Goal: Transaction & Acquisition: Download file/media

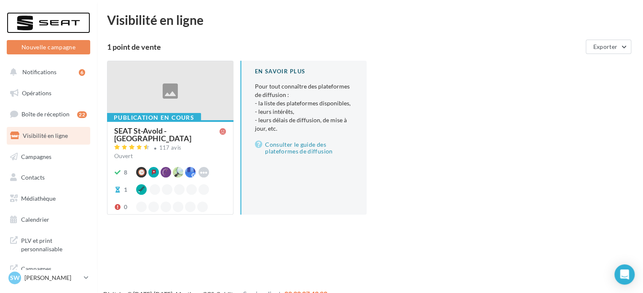
click at [39, 28] on div at bounding box center [48, 22] width 67 height 21
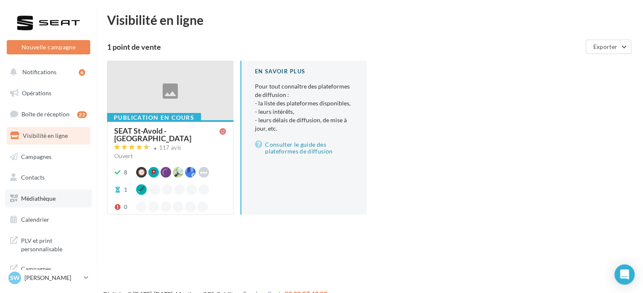
click at [32, 195] on span "Médiathèque" at bounding box center [38, 198] width 35 height 7
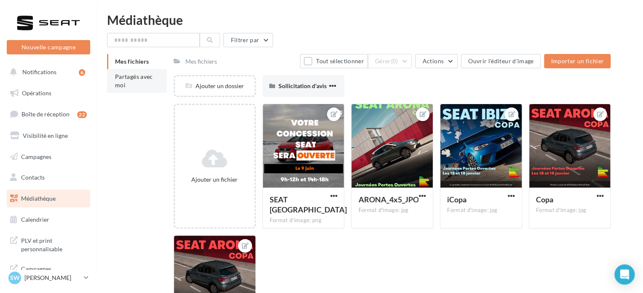
click at [126, 77] on span "Partagés avec moi" at bounding box center [134, 81] width 38 height 16
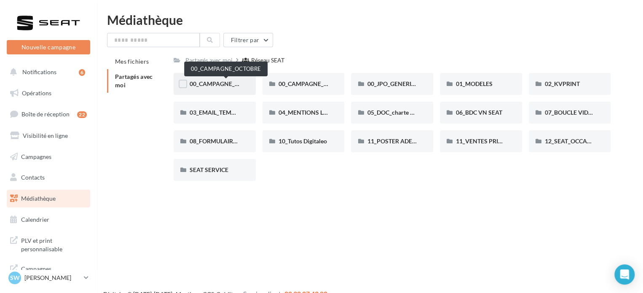
click at [228, 83] on span "00_CAMPAGNE_OCTOBRE" at bounding box center [226, 83] width 72 height 7
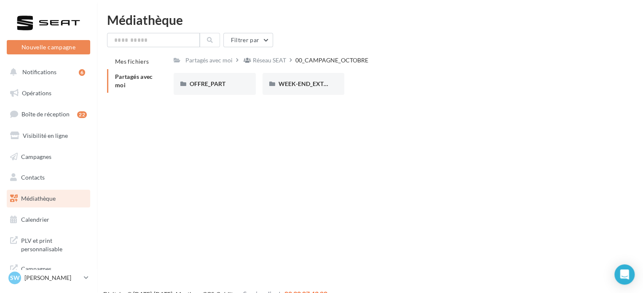
click at [228, 83] on div "OFFRE_PART" at bounding box center [215, 84] width 50 height 8
click at [307, 56] on div "00_CAMPAGNE_OCTOBRE" at bounding box center [333, 60] width 73 height 8
click at [312, 83] on span "WEEK-END_EXTRAORDINAIRE" at bounding box center [320, 83] width 85 height 7
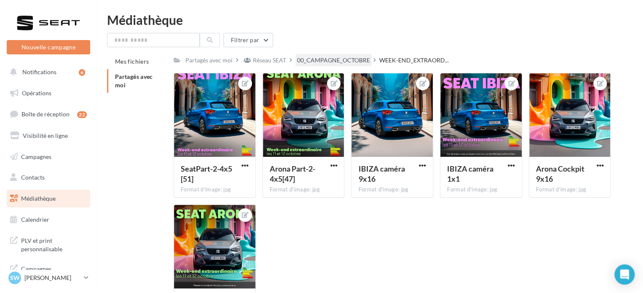
click at [331, 55] on div "00_CAMPAGNE_OCTOBRE" at bounding box center [333, 60] width 76 height 12
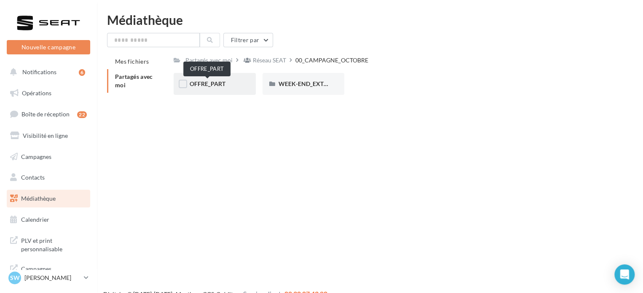
click at [217, 83] on span "OFFRE_PART" at bounding box center [208, 83] width 36 height 7
click at [217, 83] on div "ARONA" at bounding box center [215, 84] width 50 height 8
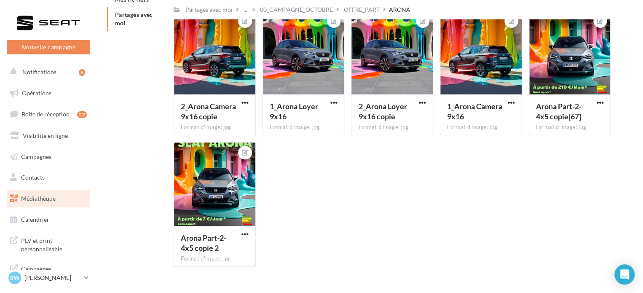
scroll to position [27, 0]
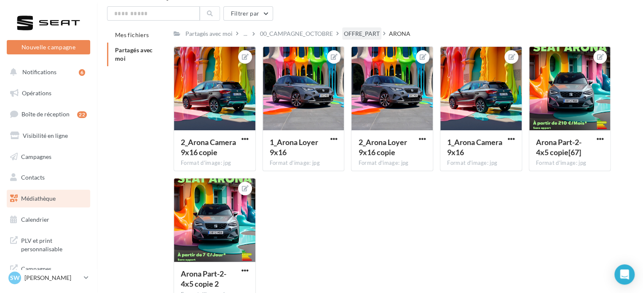
click at [357, 33] on div "OFFRE_PART" at bounding box center [362, 33] width 36 height 8
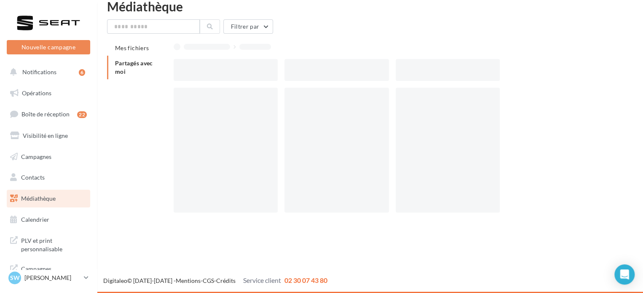
scroll to position [13, 0]
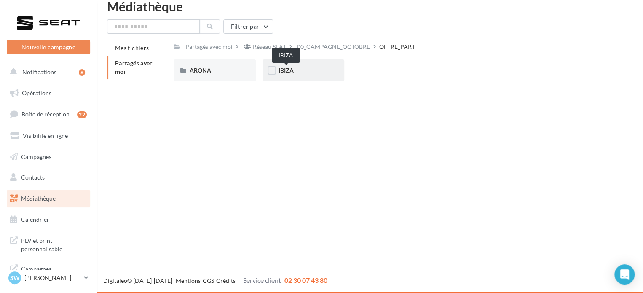
click at [292, 72] on span "IBIZA" at bounding box center [285, 70] width 15 height 7
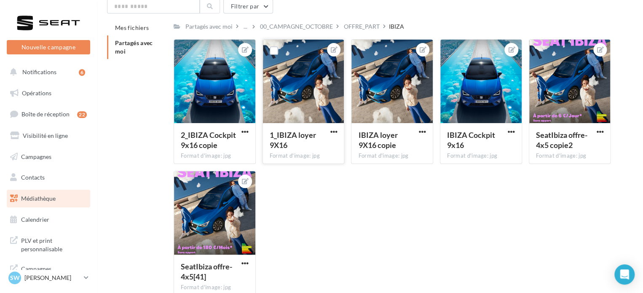
scroll to position [25, 0]
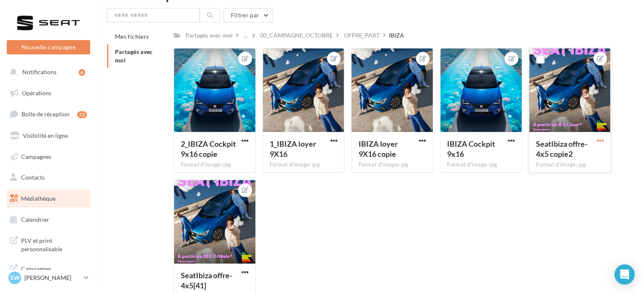
click at [600, 142] on span "button" at bounding box center [599, 140] width 7 height 7
click at [553, 182] on button "Télécharger" at bounding box center [560, 179] width 89 height 22
click at [138, 145] on div "Mes fichiers Partagés avec moi Partagés avec moi ... 00_CAMPAGNE_OCTOBRE OFFRE_…" at bounding box center [373, 170] width 533 height 282
click at [363, 32] on div "OFFRE_PART" at bounding box center [362, 35] width 36 height 8
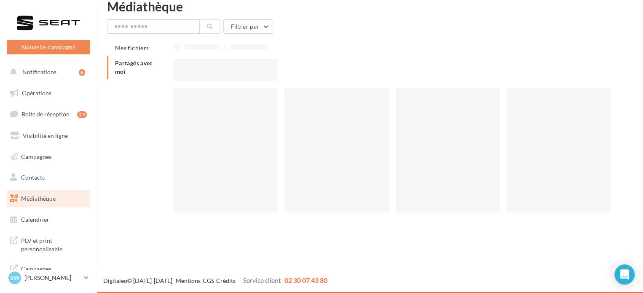
scroll to position [13, 0]
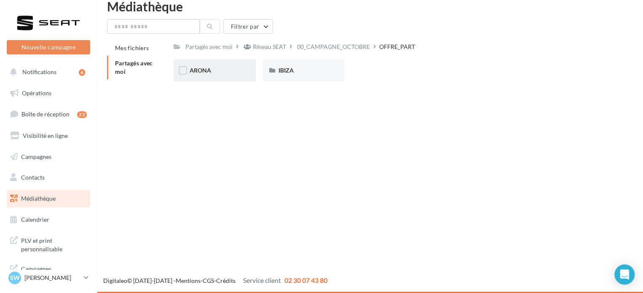
click at [201, 65] on div "ARONA" at bounding box center [215, 70] width 82 height 22
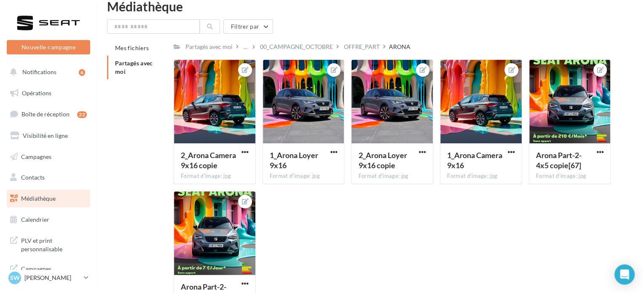
scroll to position [25, 0]
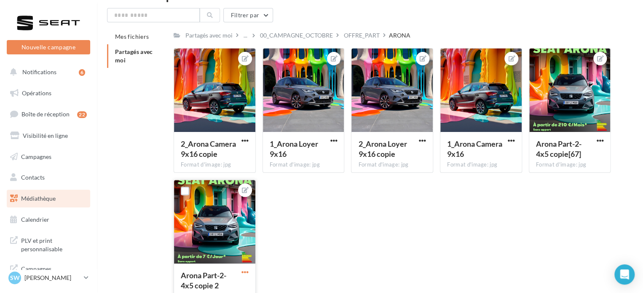
click at [244, 273] on span "button" at bounding box center [244, 271] width 7 height 7
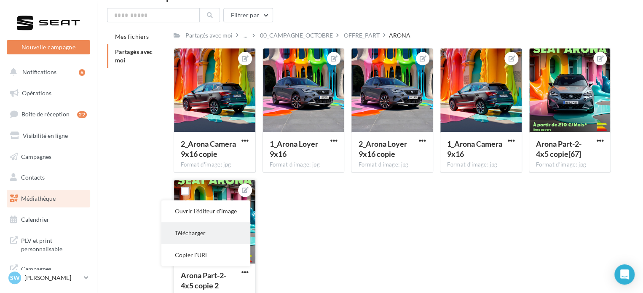
click at [223, 234] on button "Télécharger" at bounding box center [205, 233] width 89 height 22
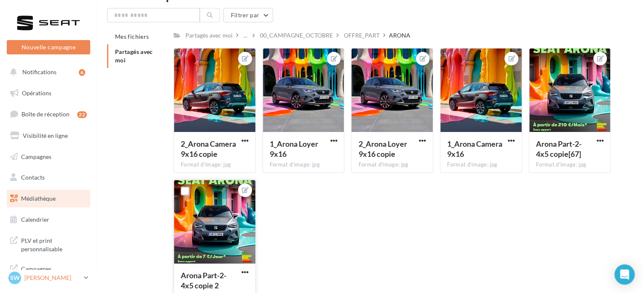
click at [82, 275] on link "SW Sophie WERNER SEAT-LONGEVILLE" at bounding box center [48, 278] width 83 height 16
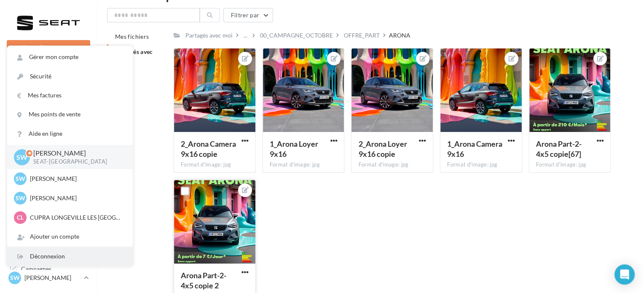
click at [74, 256] on div "Déconnexion" at bounding box center [70, 256] width 126 height 19
